Goal: Information Seeking & Learning: Find specific fact

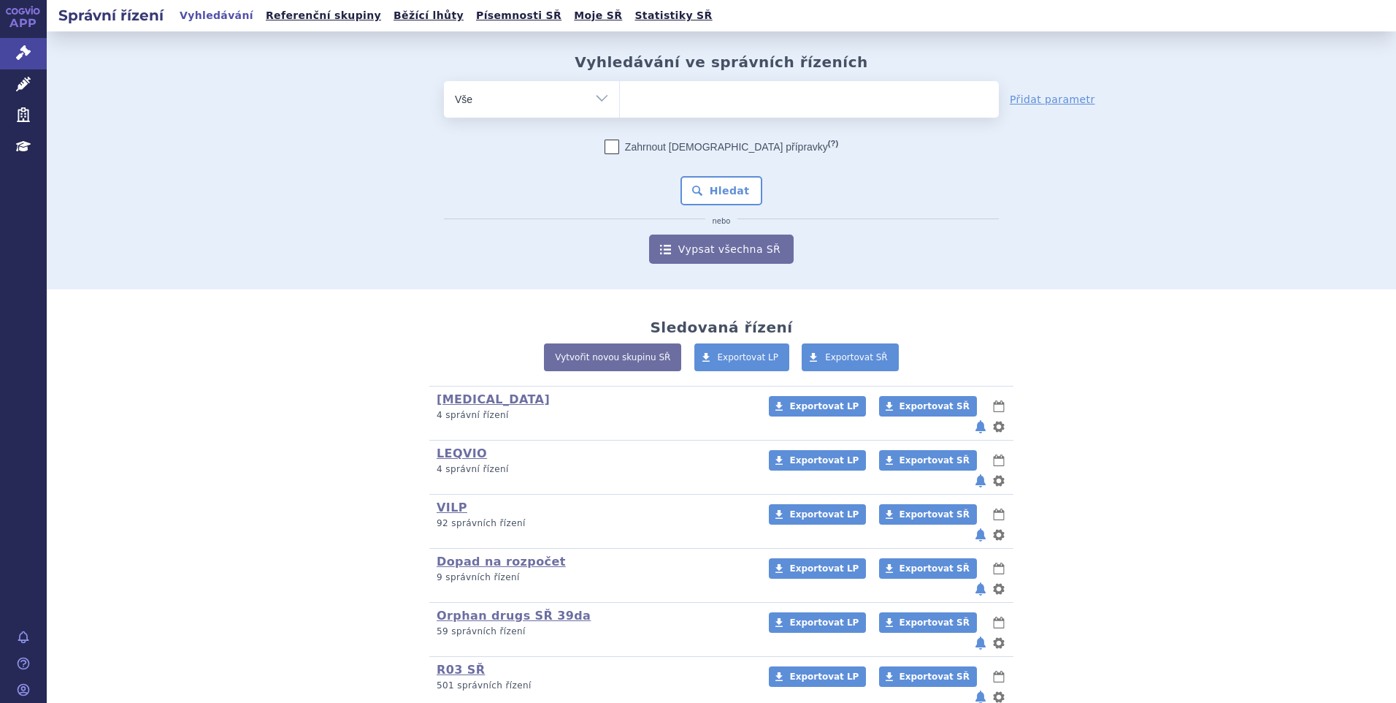
click at [719, 97] on ul at bounding box center [809, 96] width 379 height 31
click at [620, 97] on select at bounding box center [619, 98] width 1 height 37
paste input "SUKLS319770/2025"
type input "SUKLS319770/2025"
select select "SUKLS319770/2025"
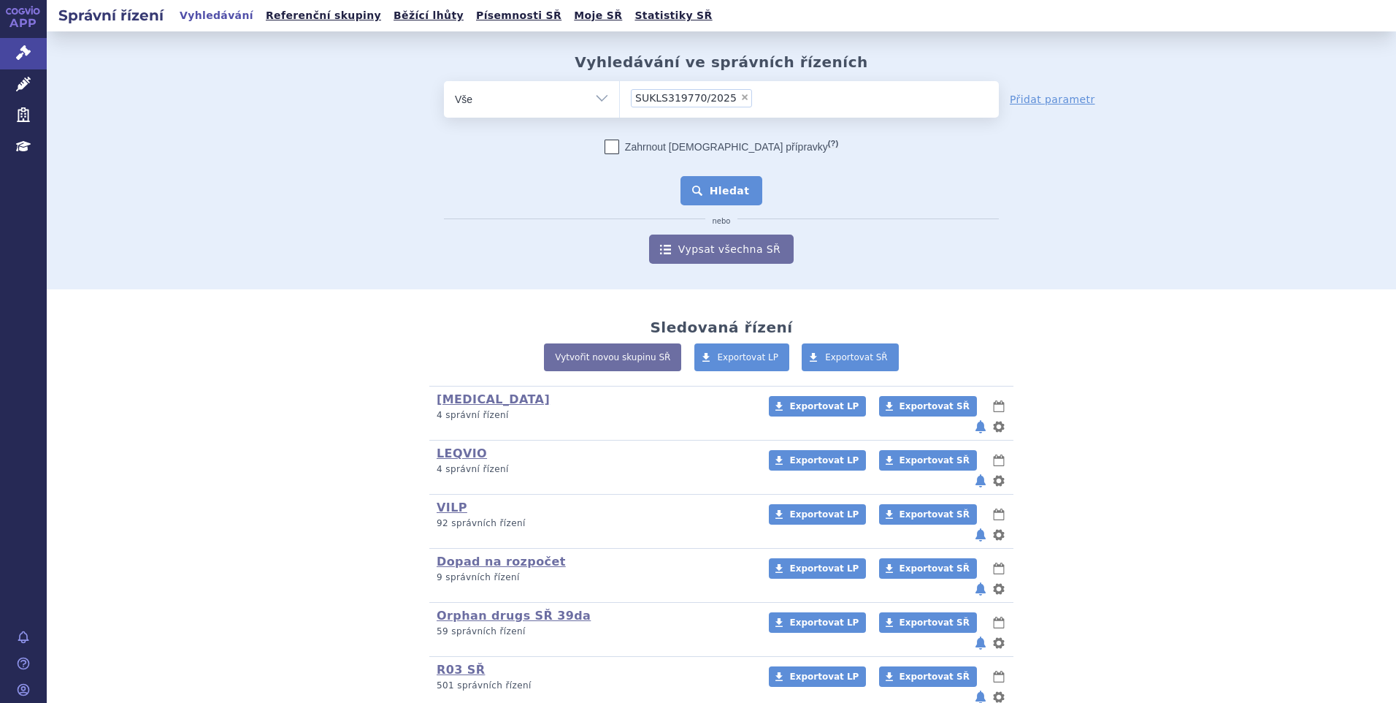
click at [721, 181] on button "Hledat" at bounding box center [722, 190] width 83 height 29
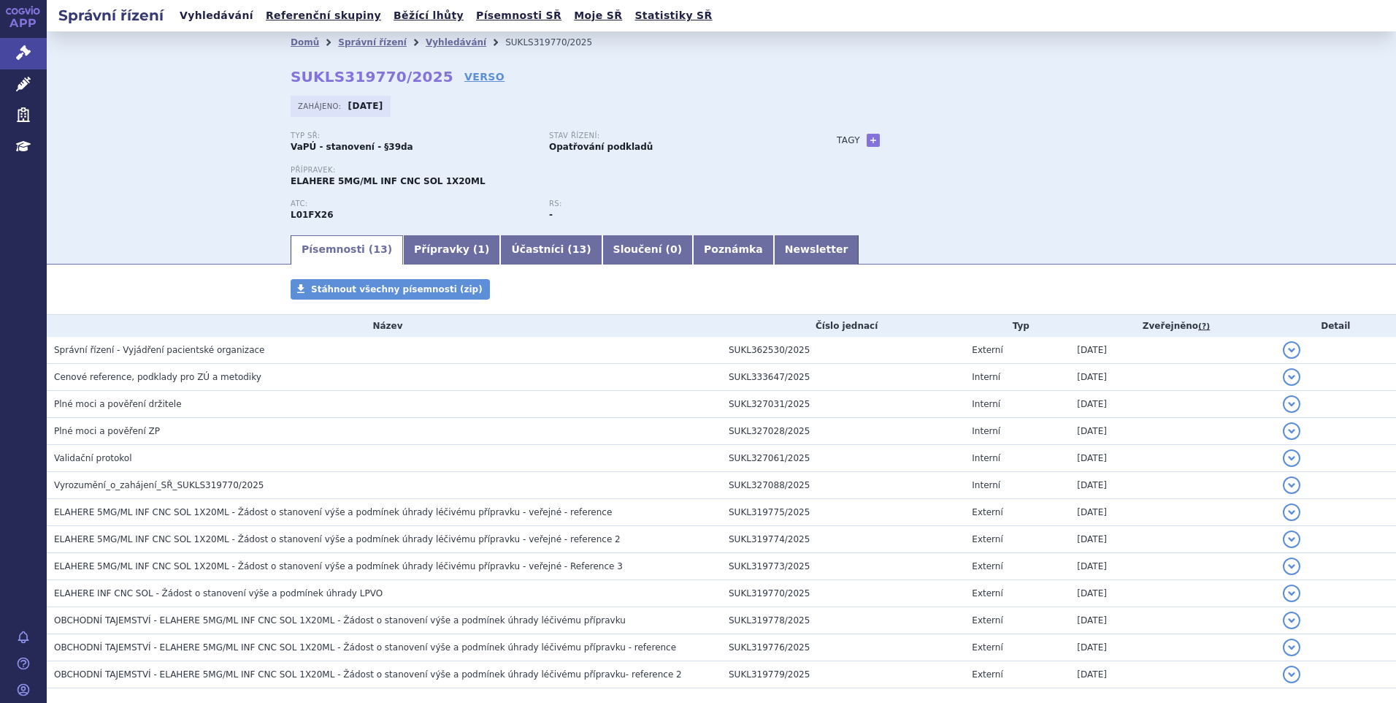
click at [206, 14] on link "Vyhledávání" at bounding box center [216, 16] width 83 height 20
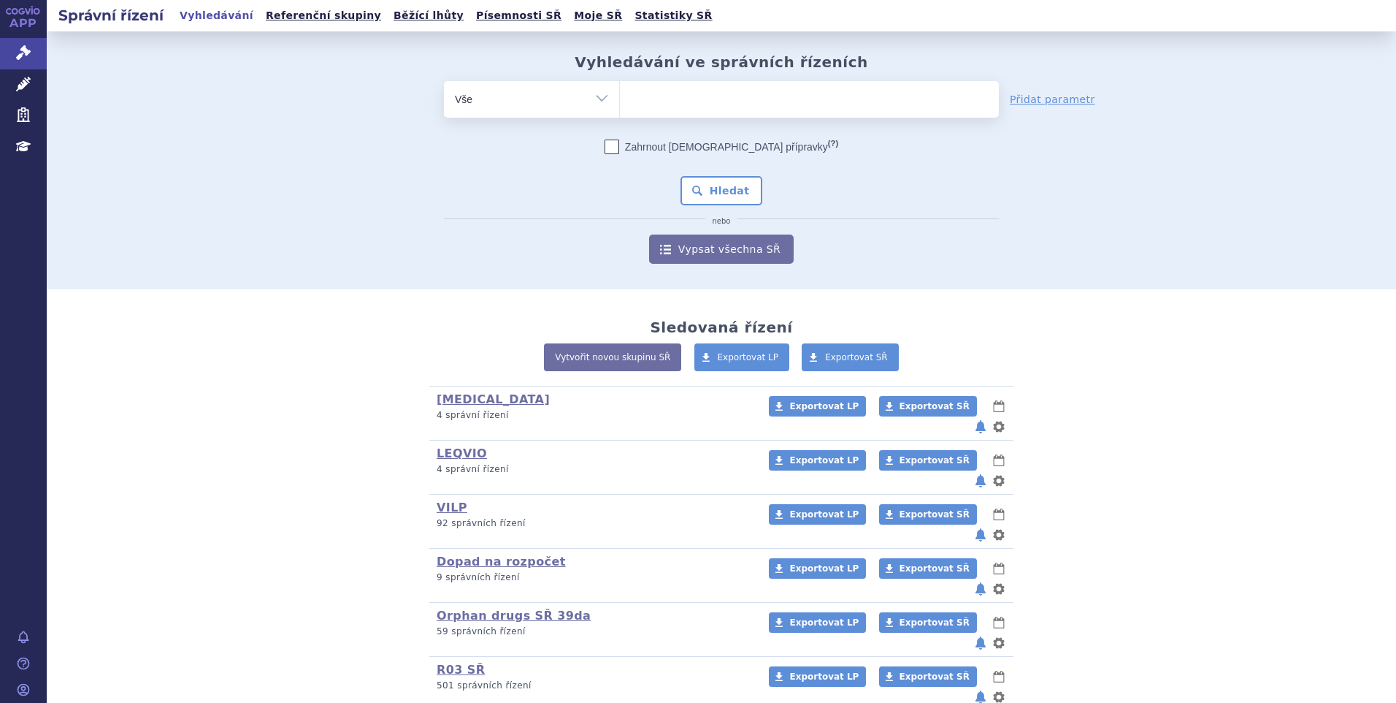
type input "SUKLS314655/2024"
select select "SUKLS314655/2024"
click at [713, 167] on div "Zahrnout bratrské přípravky (?) Hledat nebo Vypsat všechna SŘ" at bounding box center [721, 201] width 555 height 124
click at [703, 189] on button "Hledat" at bounding box center [722, 190] width 83 height 29
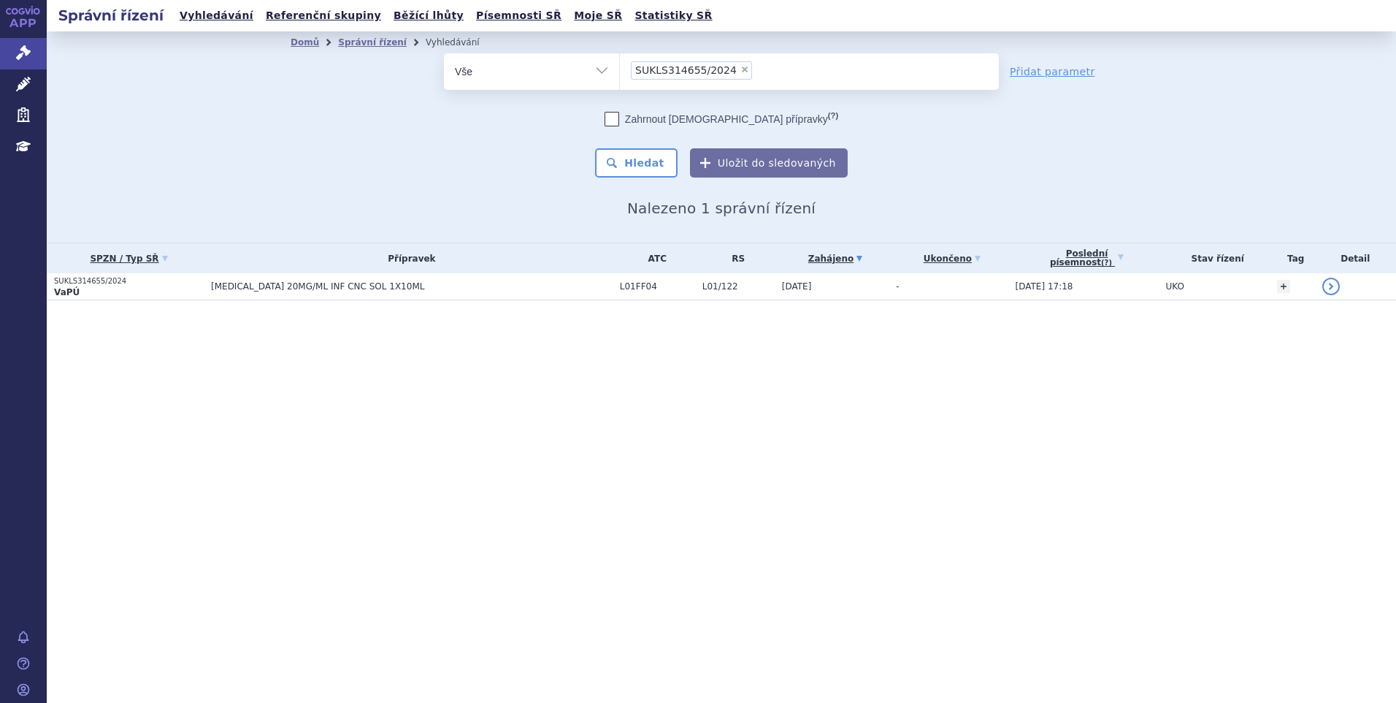
click at [189, 291] on p "VaPÚ" at bounding box center [129, 292] width 150 height 12
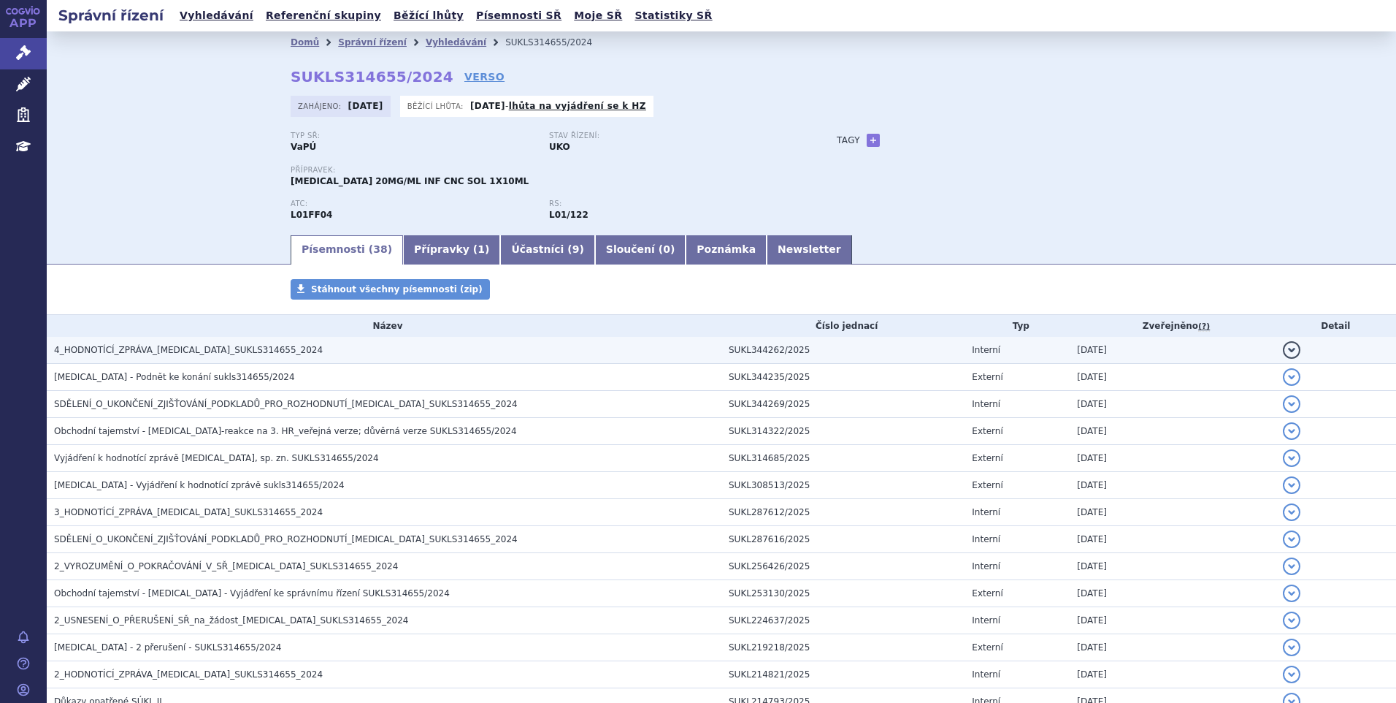
click at [175, 345] on span "4_HODNOTÍCÍ_ZPRÁVA_BAVENCIO_SUKLS314655_2024" at bounding box center [188, 350] width 269 height 10
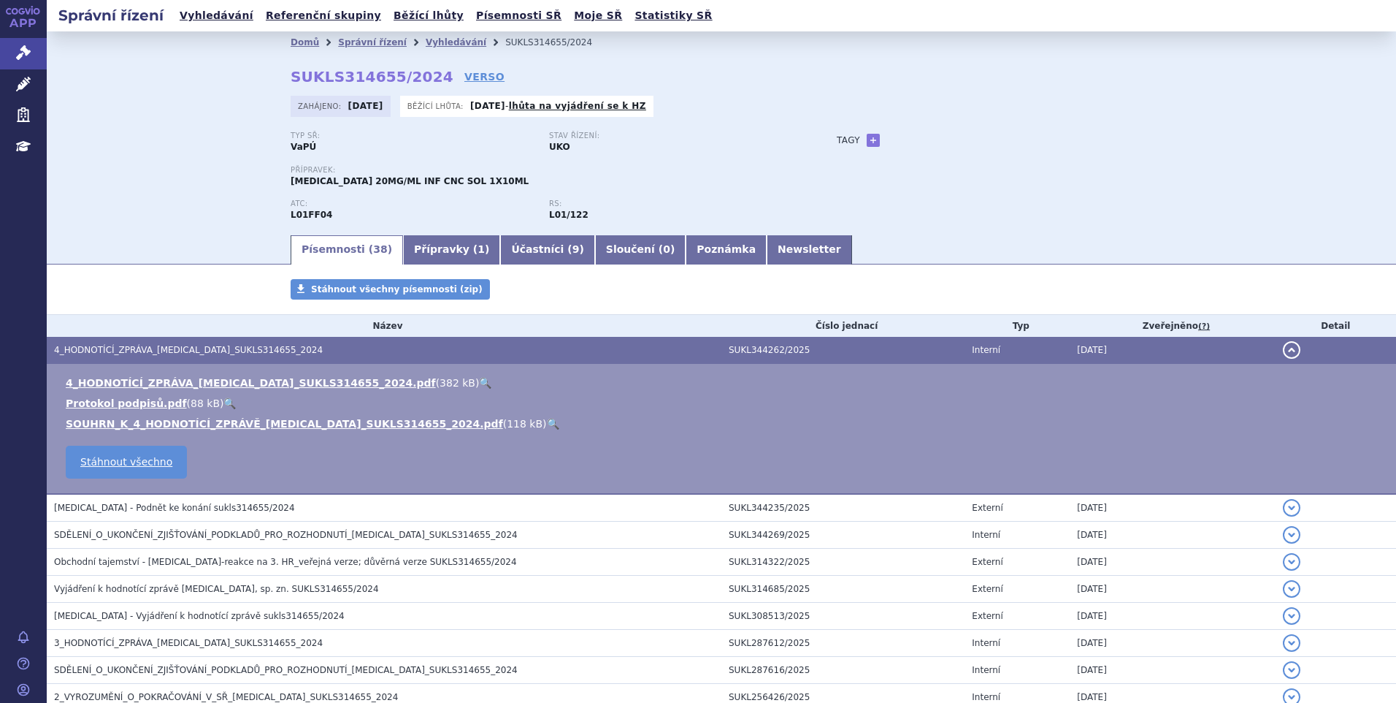
click at [479, 384] on link "🔍" at bounding box center [485, 383] width 12 height 12
drag, startPoint x: 284, startPoint y: 76, endPoint x: 421, endPoint y: 75, distance: 136.6
click at [421, 75] on div "Domů Správní řízení Vyhledávání SUKLS314655/2024 SUKLS314655/2024 VERSO Zahájen…" at bounding box center [721, 143] width 920 height 180
copy strong "SUKLS314655/2024"
click at [202, 23] on link "Vyhledávání" at bounding box center [216, 16] width 83 height 20
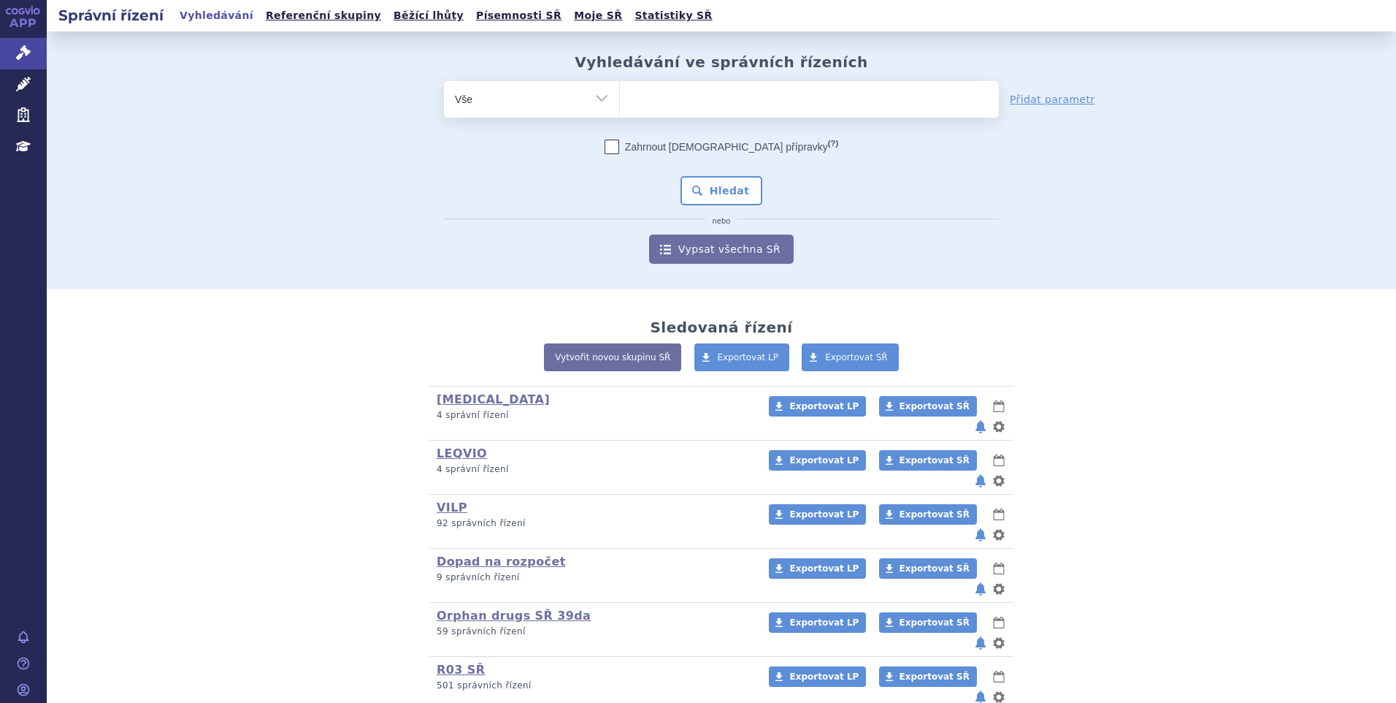
click at [684, 107] on ul at bounding box center [809, 96] width 379 height 31
click at [620, 107] on select at bounding box center [619, 98] width 1 height 37
paste input "SUKLS311724/2024"
type input "SUKLS311724/2024"
select select "SUKLS311724/2024"
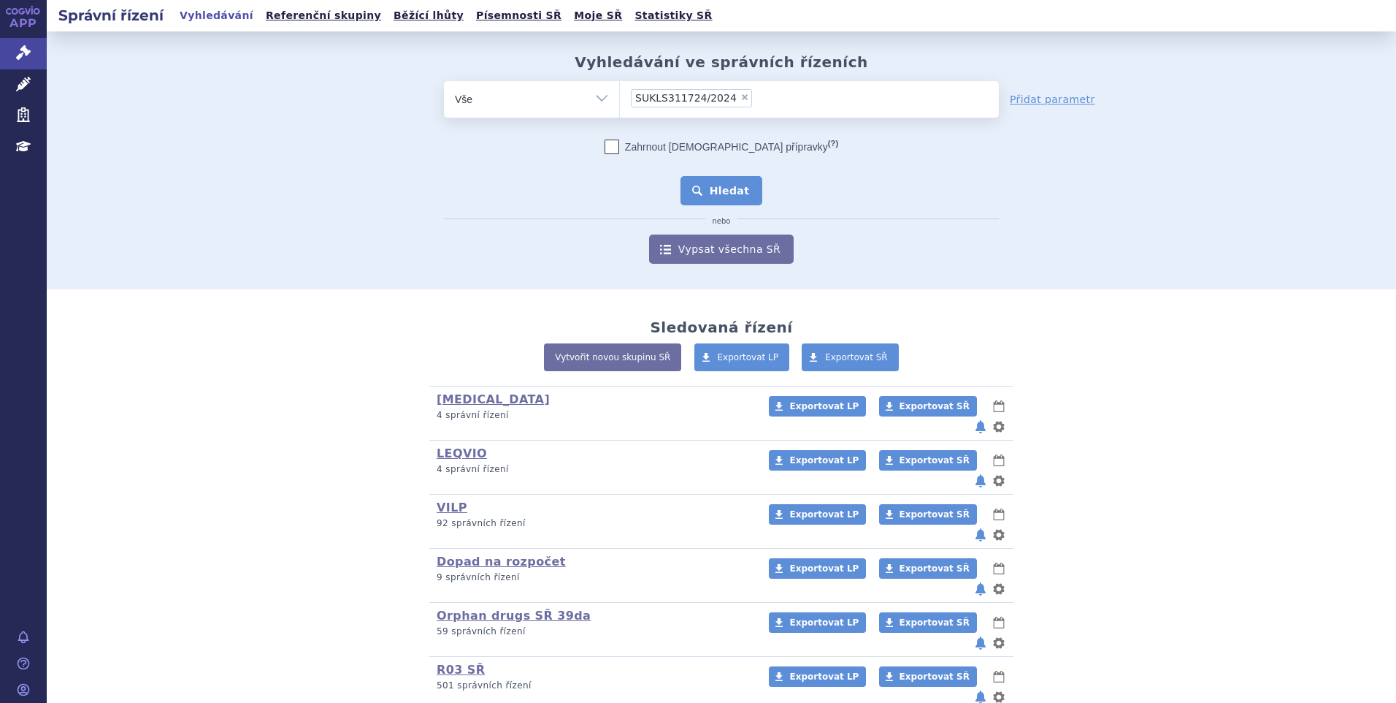
click at [711, 186] on button "Hledat" at bounding box center [722, 190] width 83 height 29
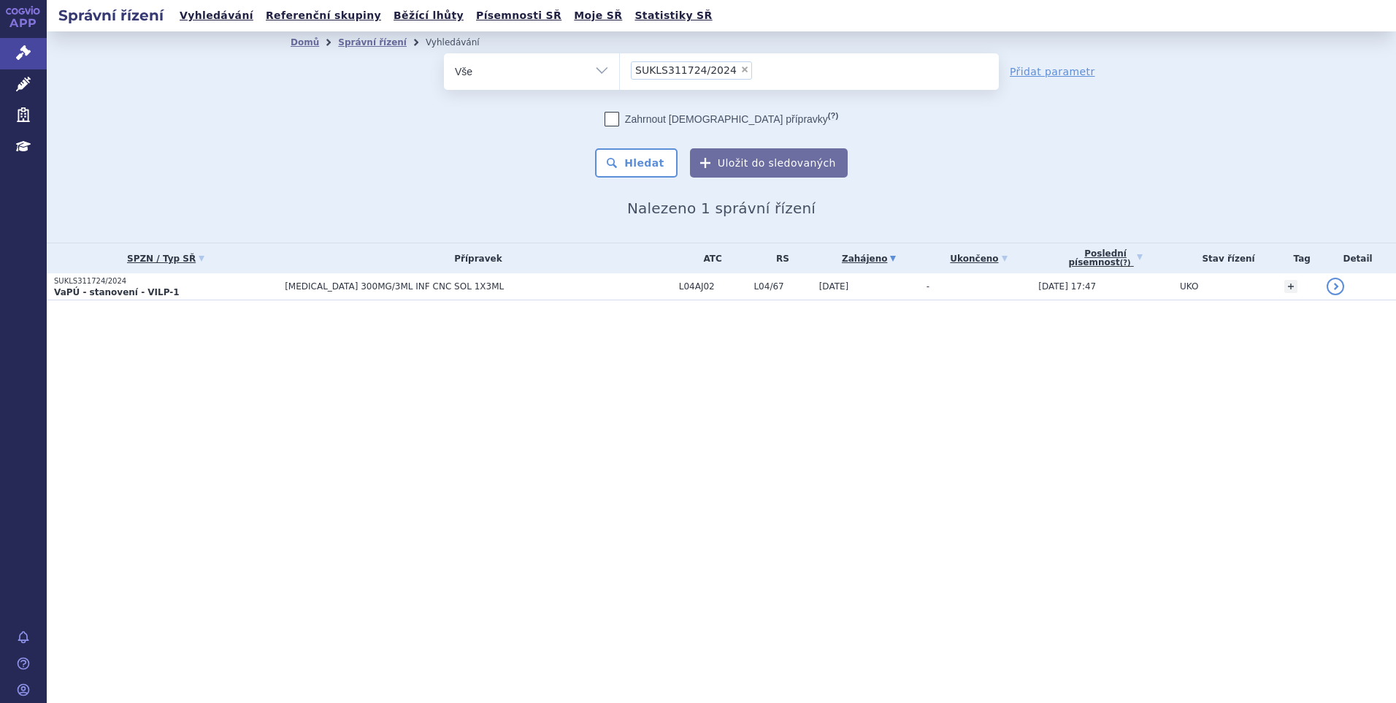
click at [210, 287] on p "VaPÚ - stanovení - VILP-1" at bounding box center [165, 292] width 223 height 12
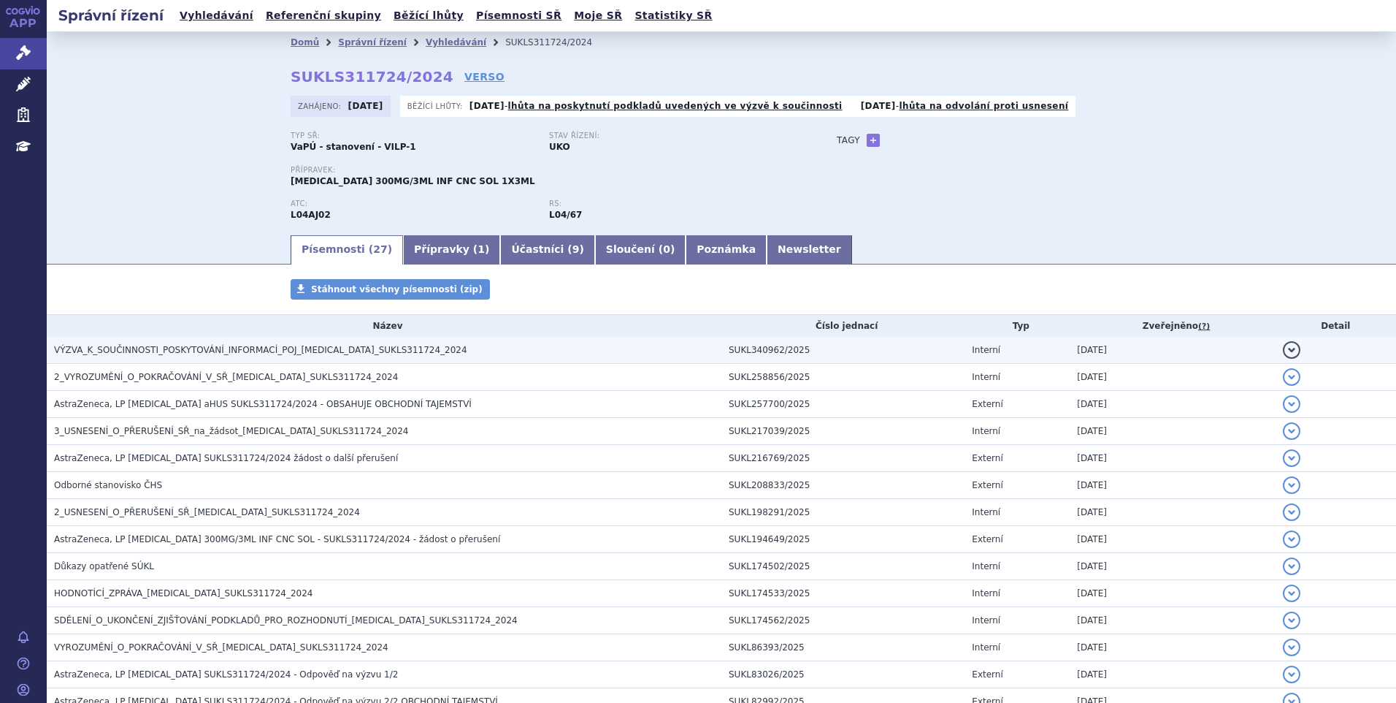
click at [205, 343] on h3 "VÝZVA_K_SOUČINNOSTI_POSKYTOVÁNÍ_INFORMACÍ_POJ_[MEDICAL_DATA]_SUKLS311724_2024" at bounding box center [388, 350] width 668 height 15
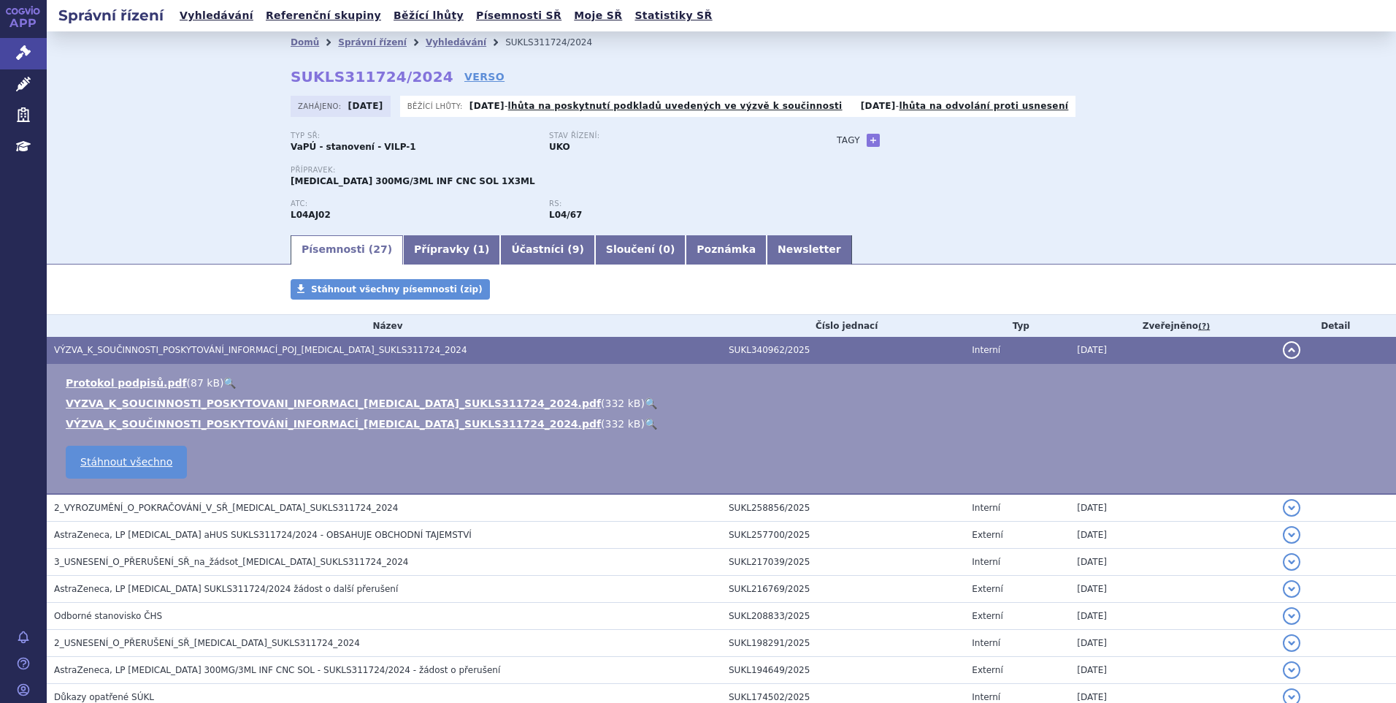
click at [645, 399] on link "🔍" at bounding box center [651, 403] width 12 height 12
drag, startPoint x: 288, startPoint y: 70, endPoint x: 421, endPoint y: 76, distance: 133.1
click at [421, 76] on strong "SUKLS311724/2024" at bounding box center [372, 77] width 163 height 18
copy strong "SUKLS311724/2024"
drag, startPoint x: 316, startPoint y: 221, endPoint x: 279, endPoint y: 226, distance: 37.0
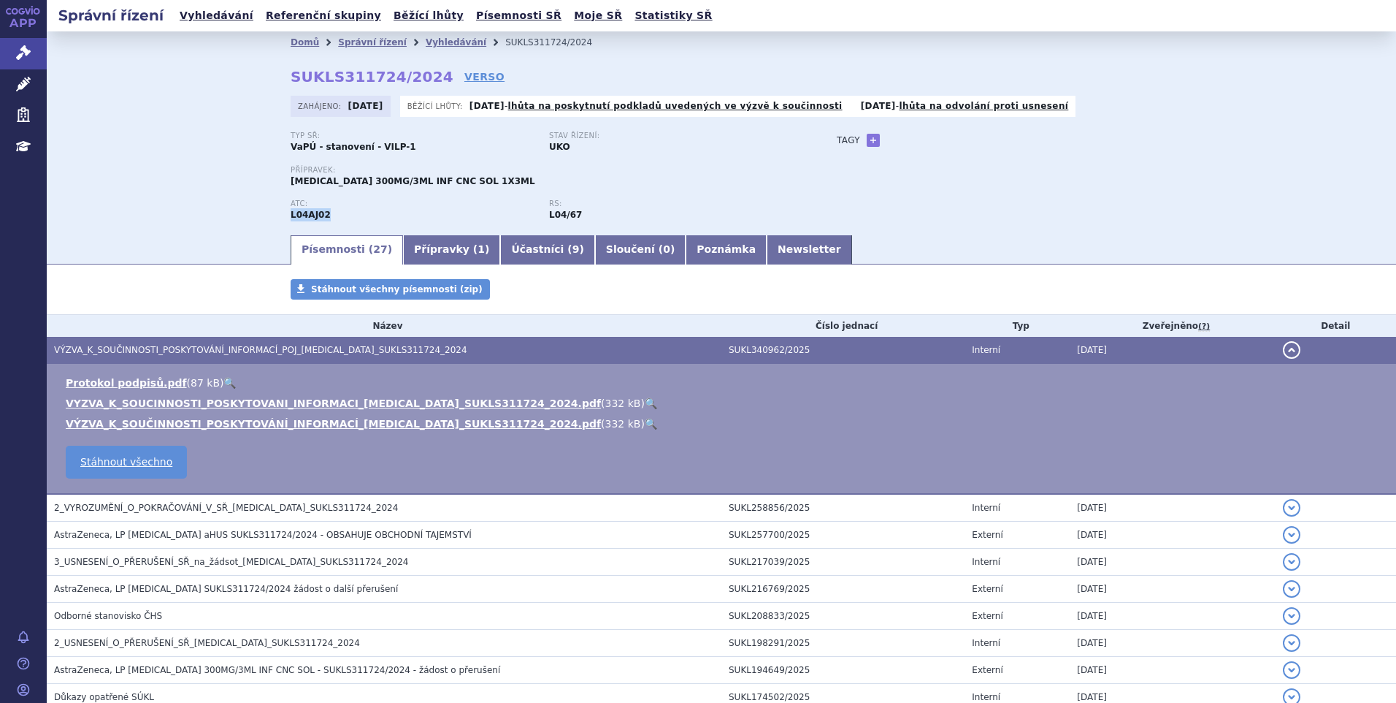
click at [279, 226] on div "Domů Správní řízení Vyhledávání SUKLS311724/2024 SUKLS311724/2024 VERSO [GEOGRA…" at bounding box center [721, 143] width 920 height 180
copy strong "L04AJ02"
